Goal: Navigation & Orientation: Find specific page/section

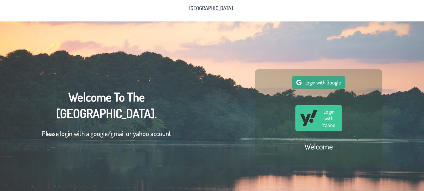
click at [328, 81] on span "Login with Google" at bounding box center [322, 82] width 37 height 7
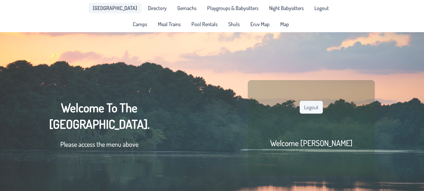
click at [122, 6] on span "[GEOGRAPHIC_DATA]" at bounding box center [115, 7] width 44 height 5
click at [154, 8] on span "Directory" at bounding box center [157, 7] width 19 height 5
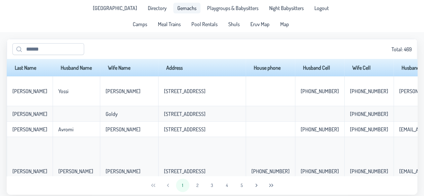
click at [180, 7] on span "Gemachs" at bounding box center [186, 7] width 19 height 5
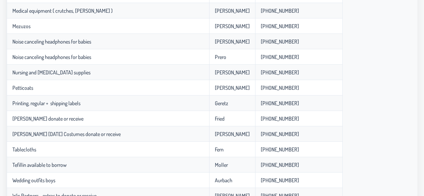
scroll to position [679, 0]
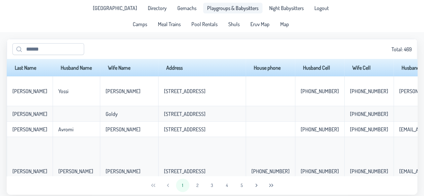
click at [223, 5] on span "Playgroups & Babysitters" at bounding box center [232, 7] width 51 height 5
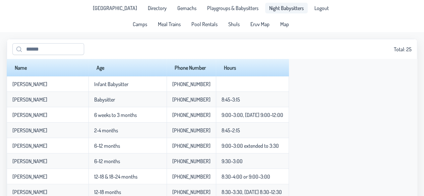
click at [276, 12] on link "Night Babysitters" at bounding box center [286, 8] width 43 height 11
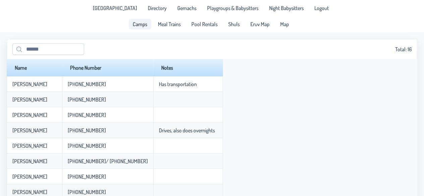
click at [139, 27] on span "Camps" at bounding box center [140, 23] width 14 height 5
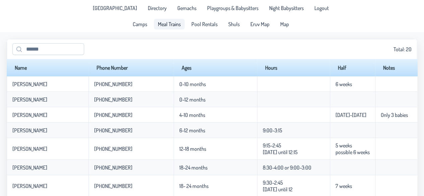
click at [171, 23] on span "Meal Trains" at bounding box center [169, 23] width 23 height 5
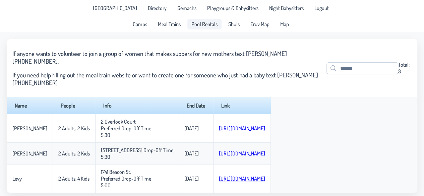
click at [205, 21] on span "Pool Rentals" at bounding box center [204, 23] width 26 height 5
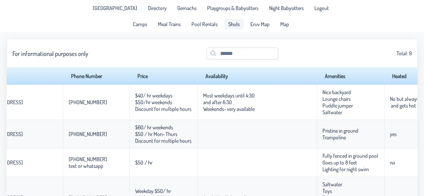
click at [230, 23] on span "Shuls" at bounding box center [233, 23] width 11 height 5
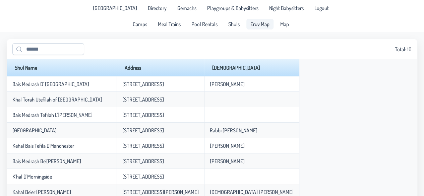
click at [264, 21] on span "Eruv Map" at bounding box center [259, 23] width 19 height 5
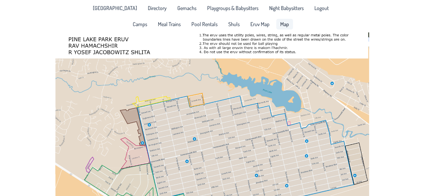
click at [278, 25] on link "Map" at bounding box center [284, 24] width 17 height 11
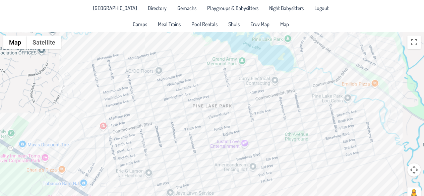
click at [230, 128] on div at bounding box center [212, 120] width 424 height 177
click at [173, 147] on div "Shmully & [PERSON_NAME] [STREET_ADDRESS]" at bounding box center [212, 120] width 424 height 177
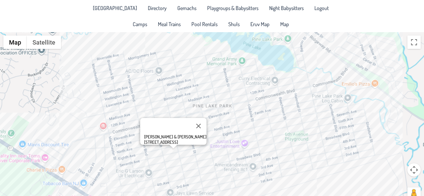
click at [181, 147] on div "[PERSON_NAME] & [PERSON_NAME] [STREET_ADDRESS]" at bounding box center [212, 120] width 424 height 177
click at [187, 146] on div "[PERSON_NAME] & [PERSON_NAME] [STREET_ADDRESS]" at bounding box center [212, 120] width 424 height 177
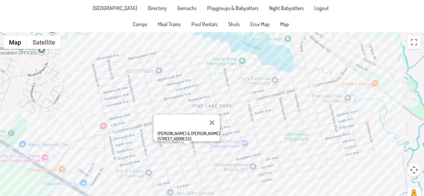
click at [167, 151] on div "[PERSON_NAME] & [PERSON_NAME] [STREET_ADDRESS]" at bounding box center [212, 120] width 424 height 177
click at [166, 151] on div "[PERSON_NAME] & [PERSON_NAME] [STREET_ADDRESS]" at bounding box center [212, 120] width 424 height 177
click at [167, 151] on div "[PERSON_NAME] & [PERSON_NAME] [STREET_ADDRESS]" at bounding box center [212, 120] width 424 height 177
click at [165, 152] on div "[PERSON_NAME] & [PERSON_NAME] [STREET_ADDRESS]" at bounding box center [212, 120] width 424 height 177
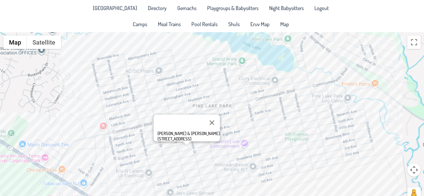
click at [167, 152] on div "[PERSON_NAME] & [PERSON_NAME] [STREET_ADDRESS]" at bounding box center [212, 120] width 424 height 177
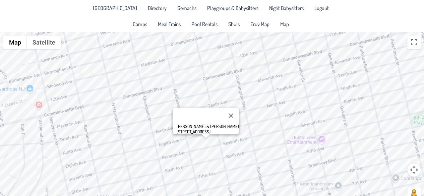
click at [164, 150] on div "[PERSON_NAME] & [PERSON_NAME] [STREET_ADDRESS]" at bounding box center [212, 120] width 424 height 177
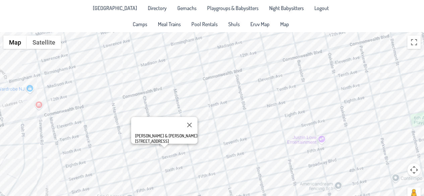
click at [148, 154] on div "[PERSON_NAME] & [PERSON_NAME] [STREET_ADDRESS]" at bounding box center [212, 120] width 424 height 177
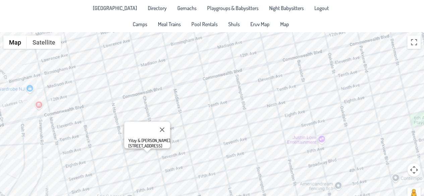
click at [142, 160] on div "Yitzy & [PERSON_NAME] [STREET_ADDRESS]" at bounding box center [212, 120] width 424 height 177
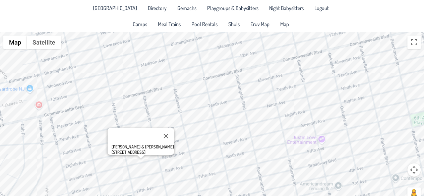
click at [105, 156] on div "[PERSON_NAME] & [PERSON_NAME] [STREET_ADDRESS]" at bounding box center [212, 120] width 424 height 177
click at [104, 155] on div "[PERSON_NAME] & [PERSON_NAME] [STREET_ADDRESS]" at bounding box center [212, 120] width 424 height 177
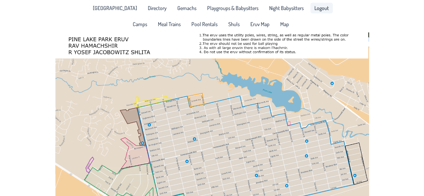
click at [314, 9] on span "Logout" at bounding box center [321, 7] width 14 height 5
